Goal: Download file/media

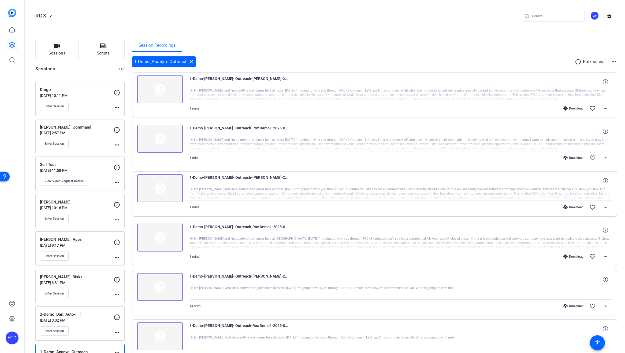
click at [94, 128] on p "[PERSON_NAME]: Command" at bounding box center [77, 127] width 74 height 6
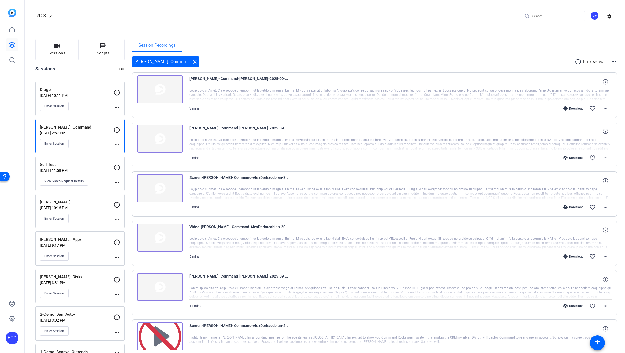
click at [96, 127] on p "[PERSON_NAME]: Command" at bounding box center [77, 127] width 74 height 6
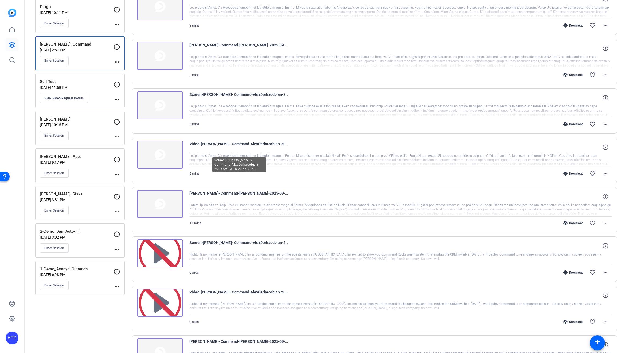
scroll to position [86, 0]
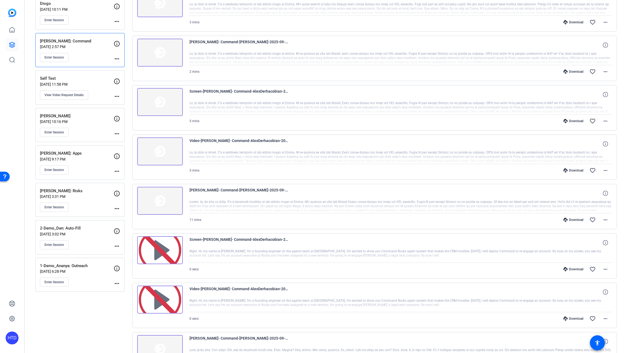
click at [94, 152] on p "[PERSON_NAME]: Apps" at bounding box center [77, 153] width 74 height 6
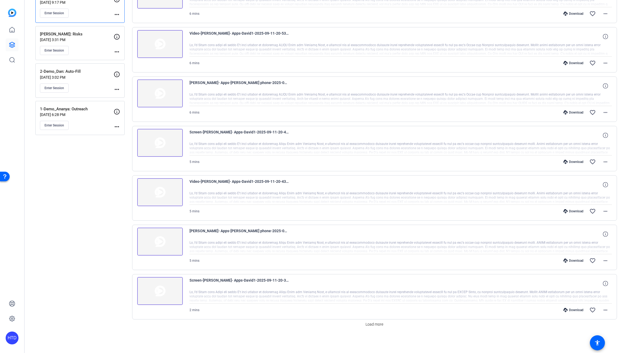
scroll to position [243, 0]
click at [371, 324] on span "Load more" at bounding box center [375, 324] width 18 height 6
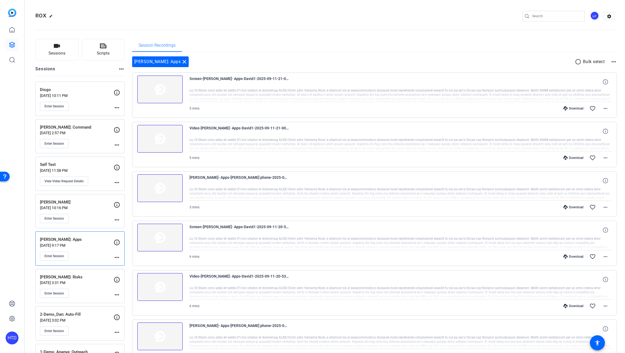
scroll to position [0, 0]
click at [93, 128] on p "[PERSON_NAME]: Command" at bounding box center [77, 127] width 74 height 6
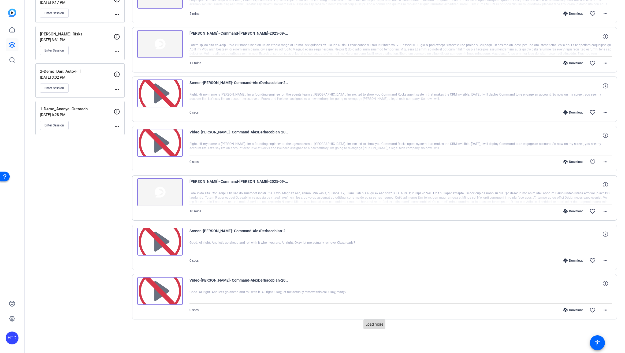
click at [376, 325] on span "Load more" at bounding box center [375, 324] width 18 height 6
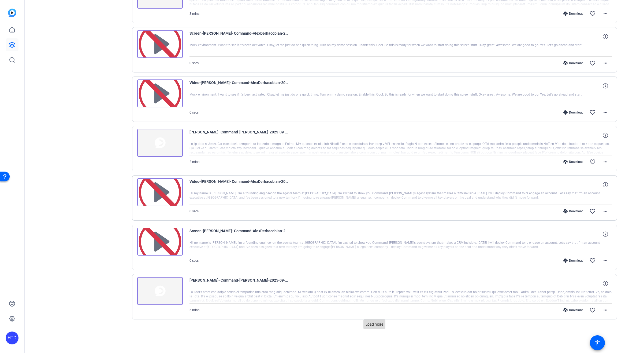
click at [373, 322] on span "Load more" at bounding box center [375, 324] width 18 height 6
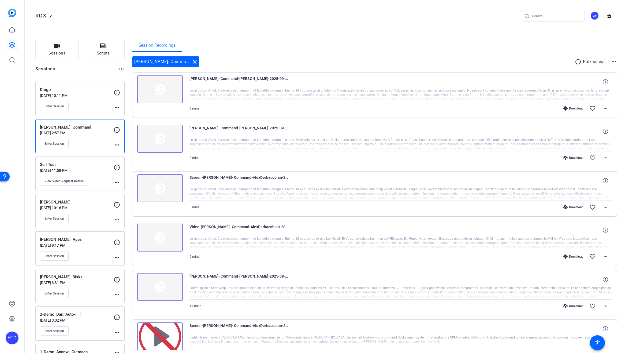
click at [161, 89] on img at bounding box center [160, 89] width 46 height 28
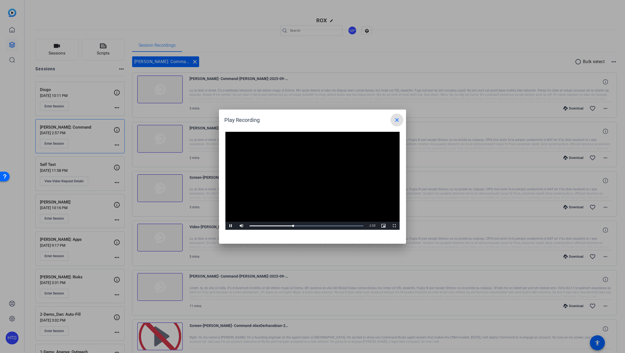
click at [394, 119] on mat-icon "close" at bounding box center [397, 120] width 6 height 6
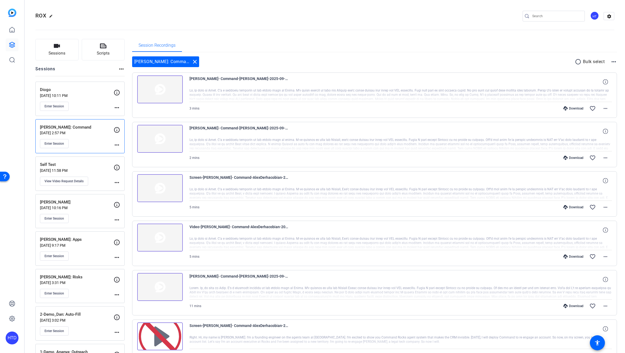
click at [167, 138] on img at bounding box center [160, 139] width 46 height 28
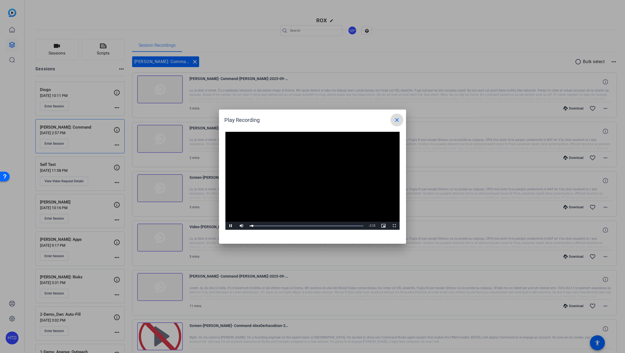
click at [399, 121] on mat-icon "close" at bounding box center [397, 120] width 6 height 6
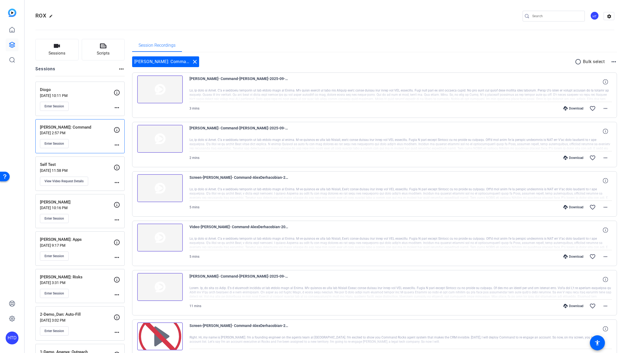
click at [292, 87] on div "[PERSON_NAME]- Command-[PERSON_NAME]-2025-09-13-15-26-24-734-1" at bounding box center [401, 81] width 423 height 13
click at [577, 109] on div "Download" at bounding box center [573, 108] width 25 height 4
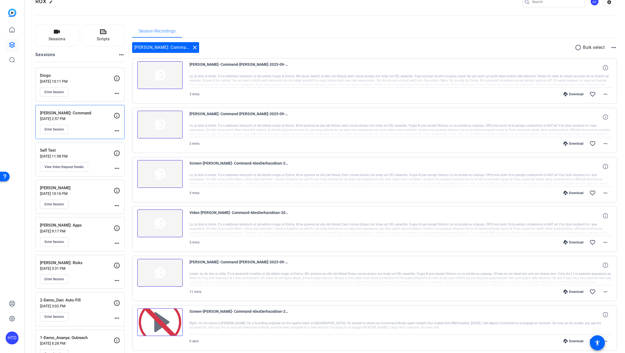
scroll to position [14, 0]
click at [579, 48] on mat-icon "radio_button_unchecked" at bounding box center [579, 48] width 8 height 6
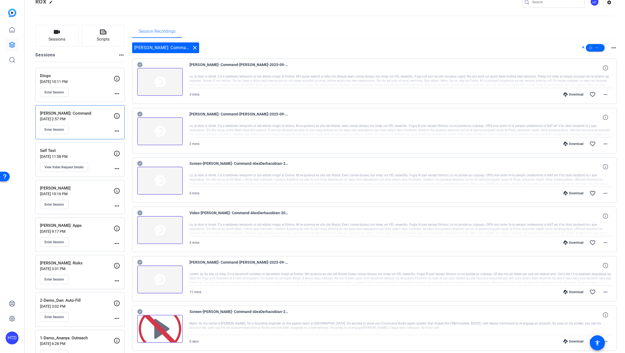
click at [141, 114] on icon at bounding box center [139, 114] width 5 height 5
click at [140, 161] on icon at bounding box center [139, 163] width 5 height 5
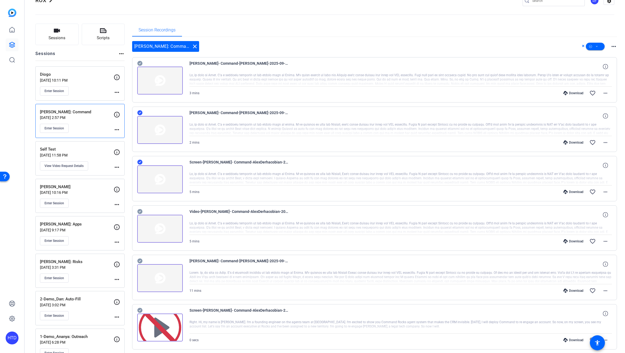
click at [140, 212] on icon at bounding box center [139, 211] width 5 height 5
click at [599, 46] on span at bounding box center [595, 46] width 19 height 13
click at [604, 74] on span "Download MP4" at bounding box center [605, 75] width 28 height 6
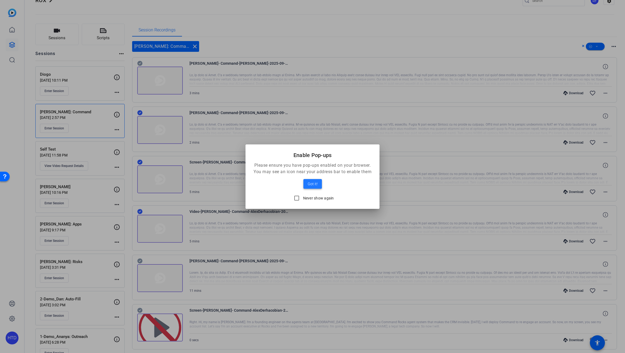
click at [314, 184] on span "Got it!" at bounding box center [313, 183] width 10 height 6
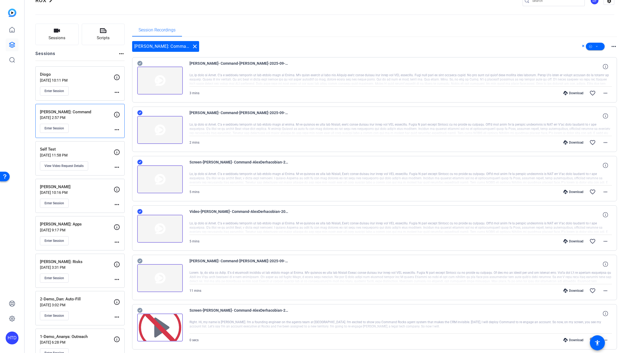
scroll to position [15, 0]
click at [582, 46] on icon at bounding box center [583, 46] width 3 height 6
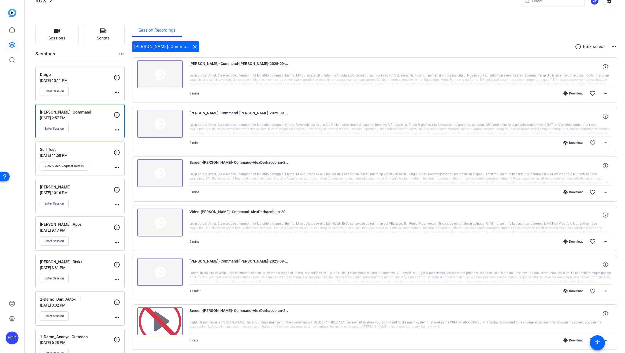
click at [576, 193] on div "Download" at bounding box center [573, 192] width 25 height 4
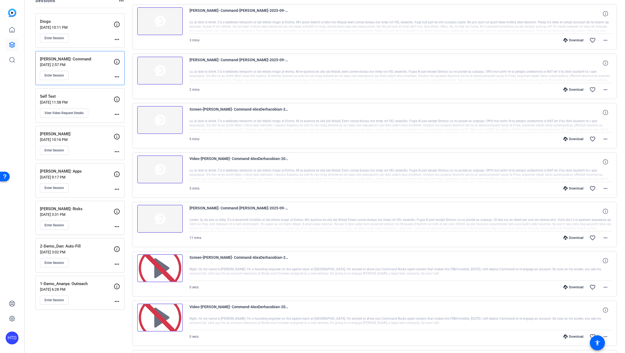
scroll to position [55, 0]
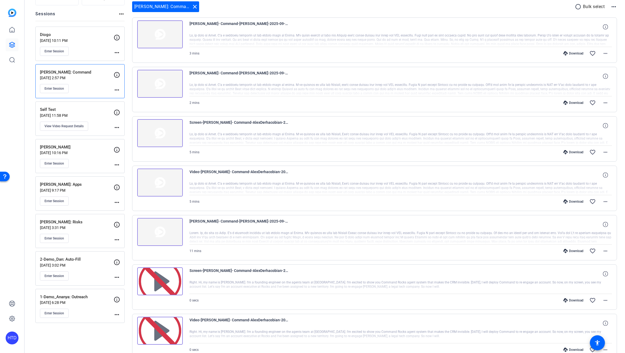
click at [158, 84] on img at bounding box center [160, 84] width 46 height 28
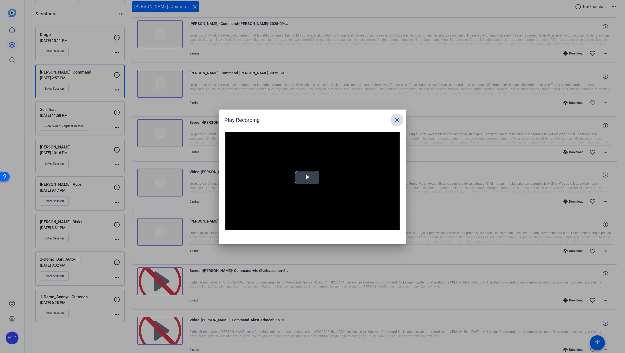
click at [307, 177] on span "Video Player" at bounding box center [307, 177] width 0 height 0
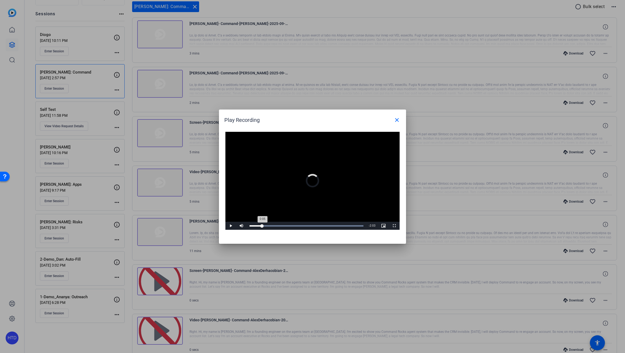
click at [264, 225] on div "Loaded : 100.00% 0:15 0:05" at bounding box center [307, 225] width 114 height 1
click at [397, 120] on mat-icon "close" at bounding box center [397, 120] width 6 height 6
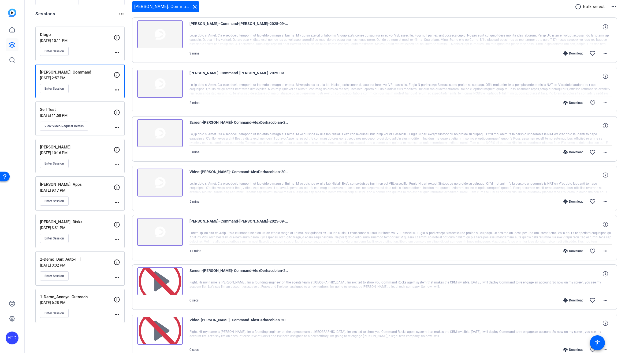
click at [161, 135] on img at bounding box center [160, 133] width 46 height 28
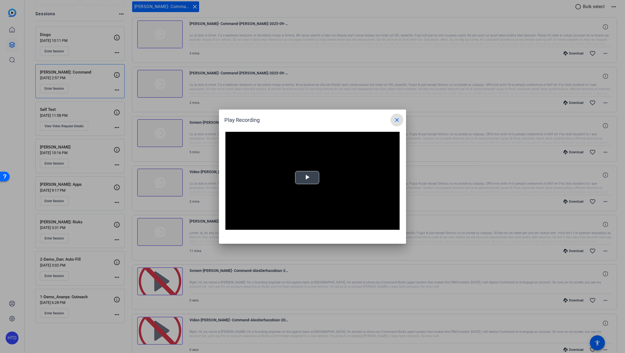
click at [307, 177] on span "Video Player" at bounding box center [307, 177] width 0 height 0
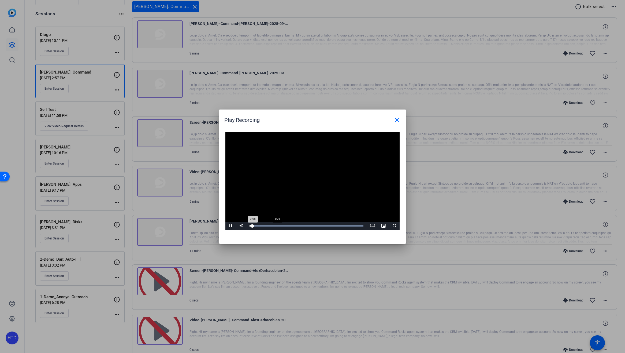
click at [279, 224] on div "Loaded : 100.00% 1:21 0:08" at bounding box center [306, 226] width 119 height 8
click at [289, 225] on div "Loaded : 100.00% 1:50 1:24" at bounding box center [307, 225] width 114 height 1
click at [302, 226] on div "Loaded : 100.00% 2:28 2:28" at bounding box center [306, 226] width 119 height 8
click at [398, 120] on mat-icon "close" at bounding box center [397, 120] width 6 height 6
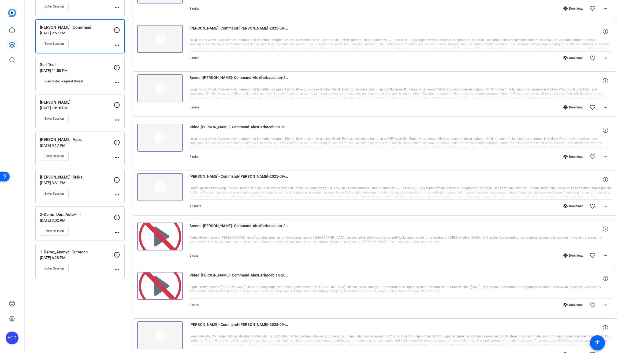
scroll to position [120, 0]
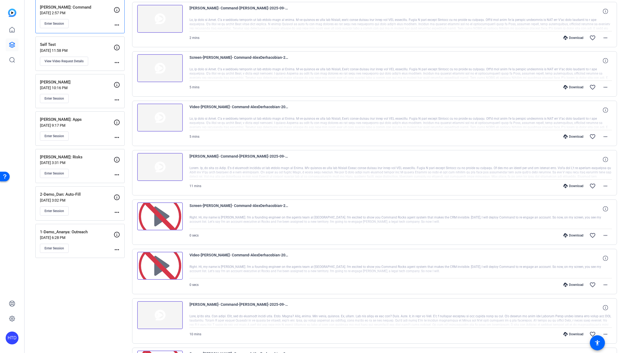
click at [154, 213] on img at bounding box center [160, 216] width 46 height 28
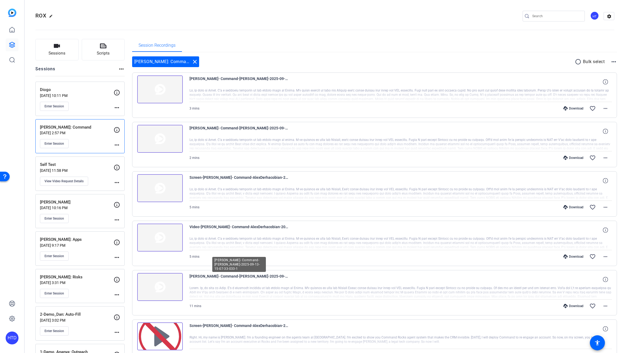
scroll to position [0, 0]
click at [158, 235] on img at bounding box center [160, 237] width 46 height 28
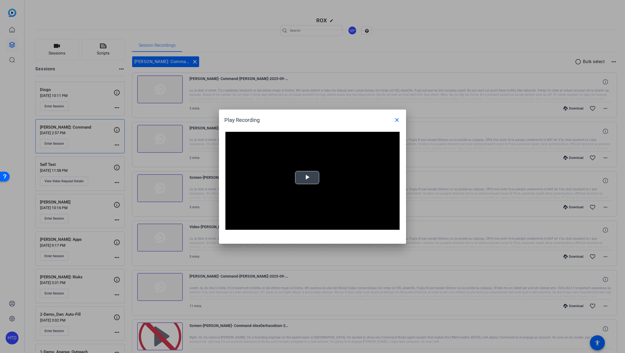
click at [307, 177] on span "Video Player" at bounding box center [307, 177] width 0 height 0
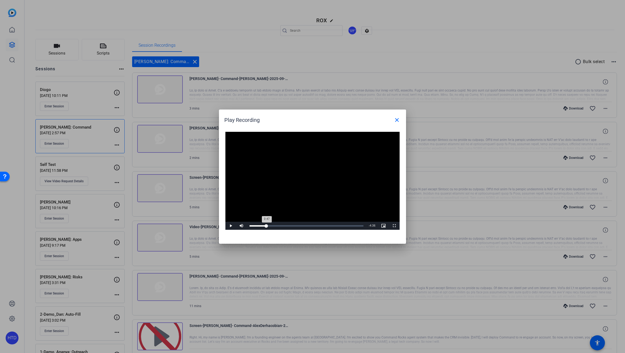
click at [268, 224] on div "Loaded : 12.83% 0:47 0:47" at bounding box center [306, 226] width 119 height 8
click at [280, 224] on div "Loaded : 18.85% 1:23 0:48" at bounding box center [306, 226] width 119 height 8
click at [292, 224] on div "Loaded : 25.74% 1:59 1:59" at bounding box center [306, 226] width 119 height 8
click at [398, 120] on mat-icon "close" at bounding box center [397, 120] width 6 height 6
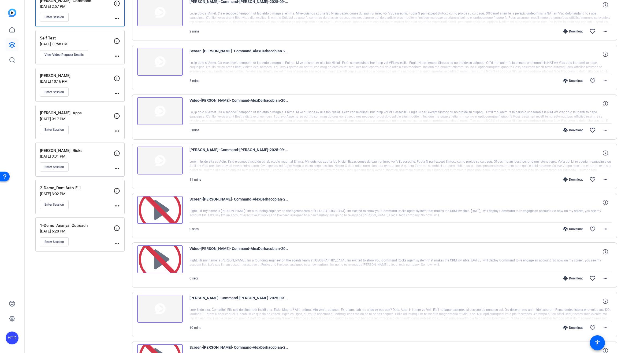
scroll to position [169, 0]
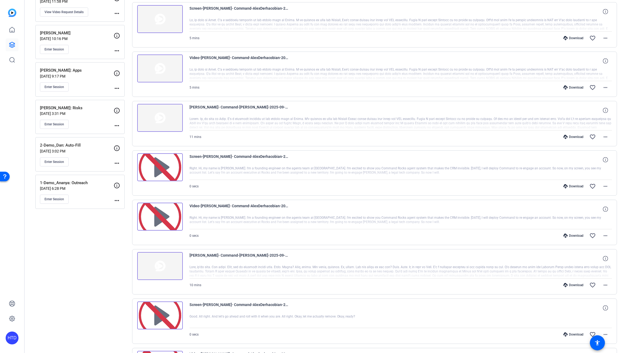
click at [159, 269] on img at bounding box center [160, 266] width 46 height 28
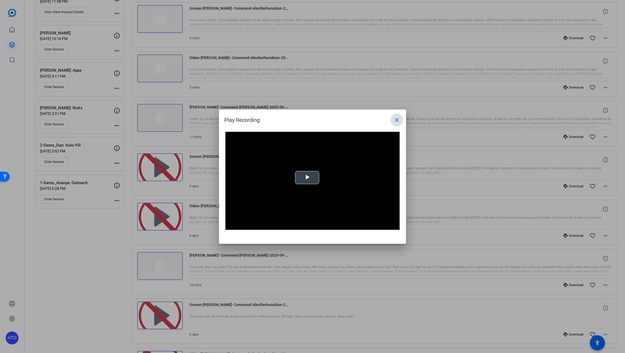
click at [307, 177] on span "Video Player" at bounding box center [307, 177] width 0 height 0
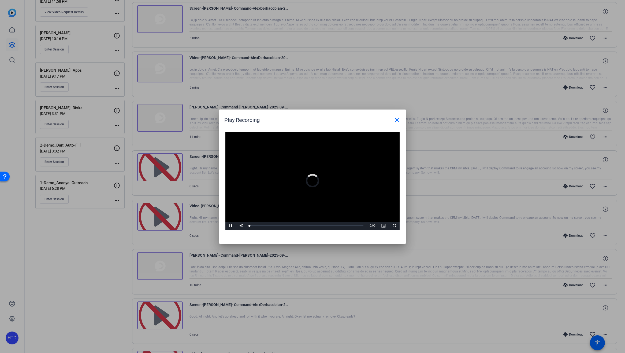
click at [232, 226] on span "Video Player" at bounding box center [231, 226] width 11 height 0
click at [400, 120] on mat-icon "close" at bounding box center [397, 120] width 6 height 6
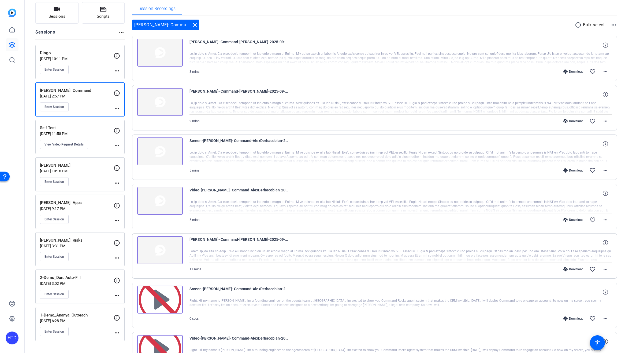
scroll to position [38, 0]
